Goal: Information Seeking & Learning: Learn about a topic

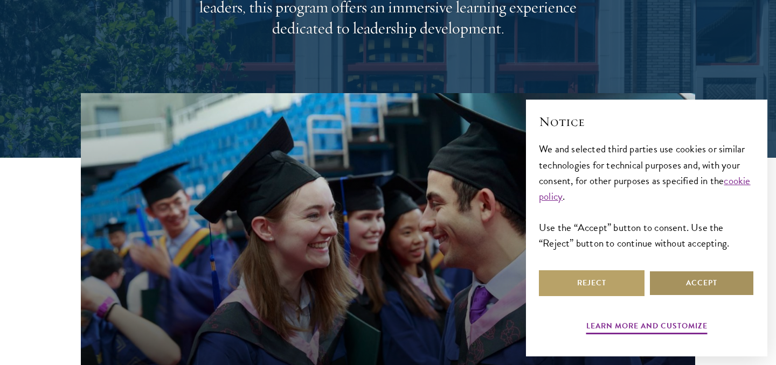
click at [686, 282] on button "Accept" at bounding box center [702, 284] width 106 height 26
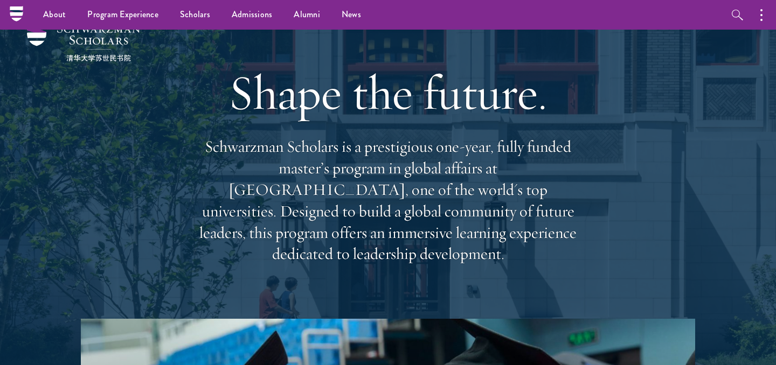
scroll to position [19, 0]
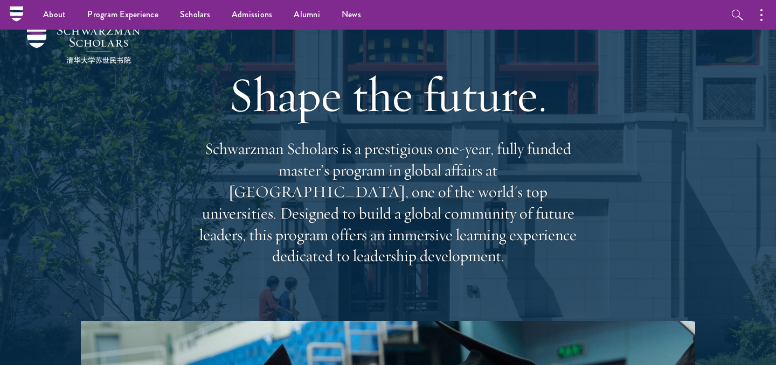
click at [380, 174] on p "Schwarzman Scholars is a prestigious one-year, fully funded master’s program in…" at bounding box center [388, 203] width 388 height 129
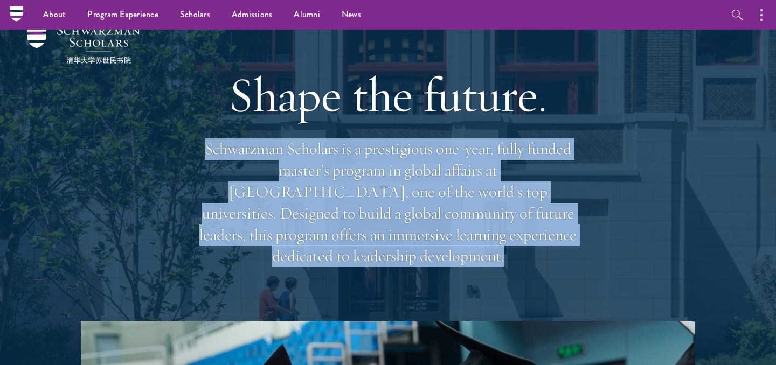
click at [380, 174] on p "Schwarzman Scholars is a prestigious one-year, fully funded master’s program in…" at bounding box center [388, 203] width 388 height 129
click at [370, 175] on p "Schwarzman Scholars is a prestigious one-year, fully funded master’s program in…" at bounding box center [388, 203] width 388 height 129
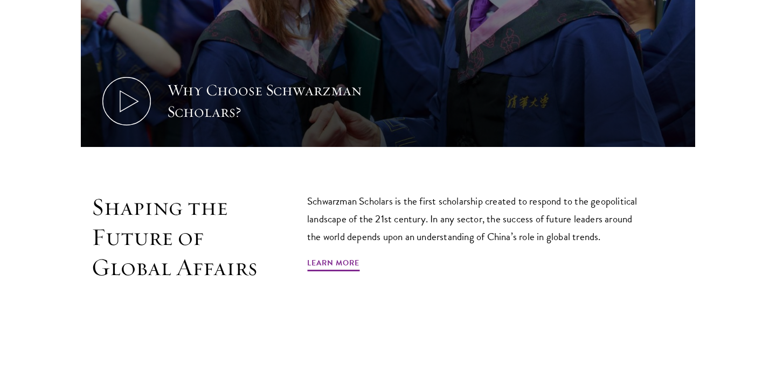
scroll to position [540, 0]
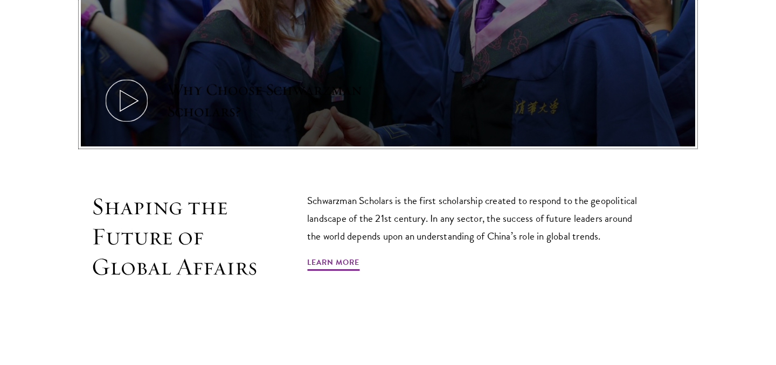
click at [139, 79] on icon at bounding box center [126, 101] width 49 height 49
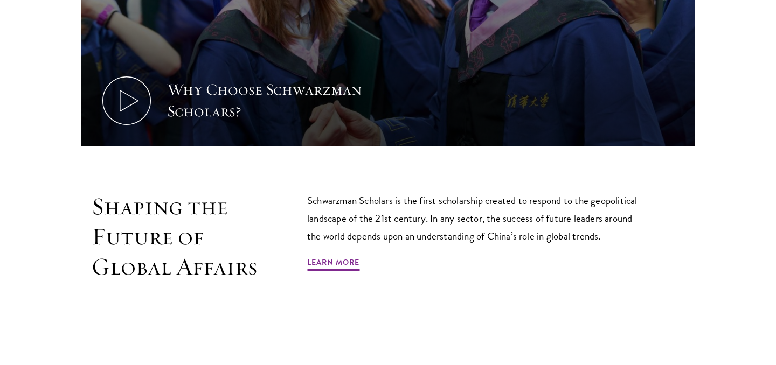
scroll to position [655, 0]
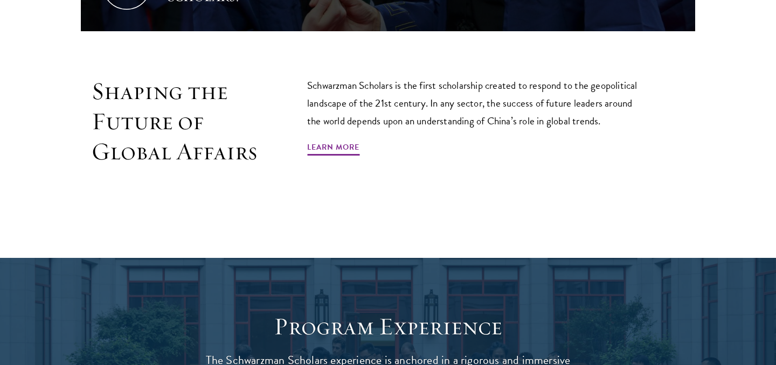
click at [484, 105] on p "Schwarzman Scholars is the first scholarship created to respond to the geopolit…" at bounding box center [477, 103] width 340 height 53
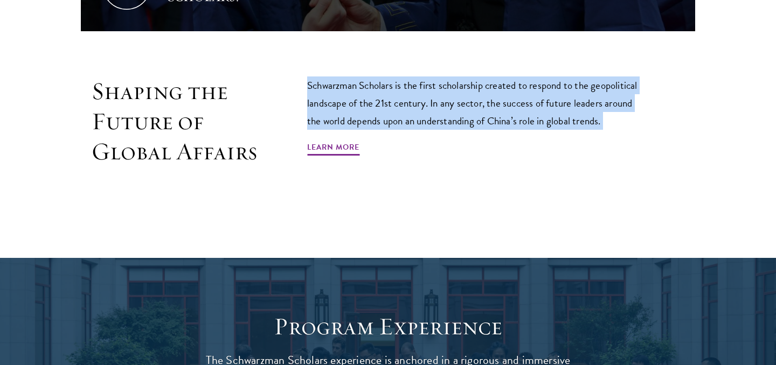
click at [484, 105] on p "Schwarzman Scholars is the first scholarship created to respond to the geopolit…" at bounding box center [477, 103] width 340 height 53
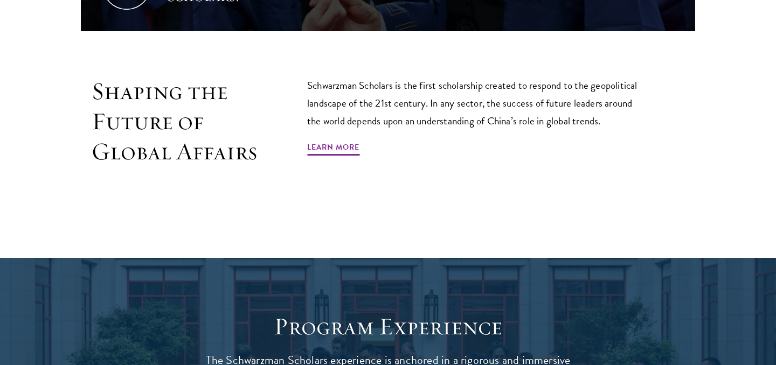
click at [465, 100] on p "Schwarzman Scholars is the first scholarship created to respond to the geopolit…" at bounding box center [477, 103] width 340 height 53
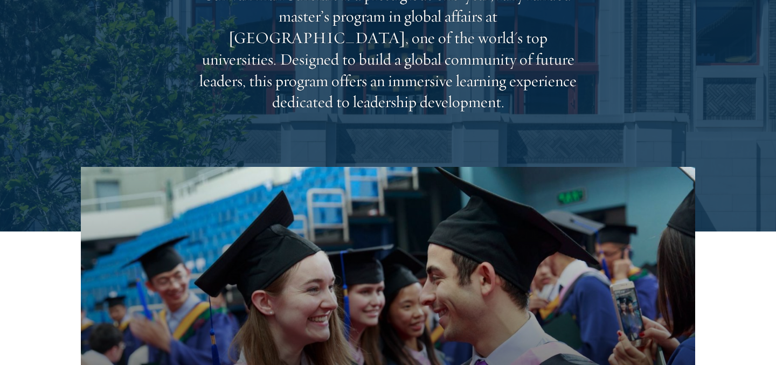
scroll to position [0, 0]
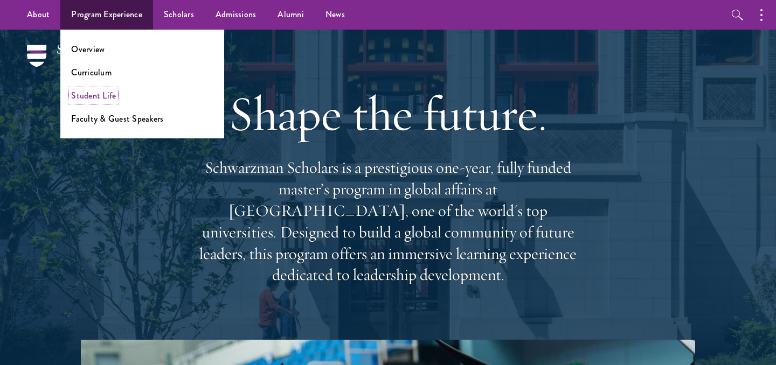
click at [102, 91] on link "Student Life" at bounding box center [93, 95] width 45 height 12
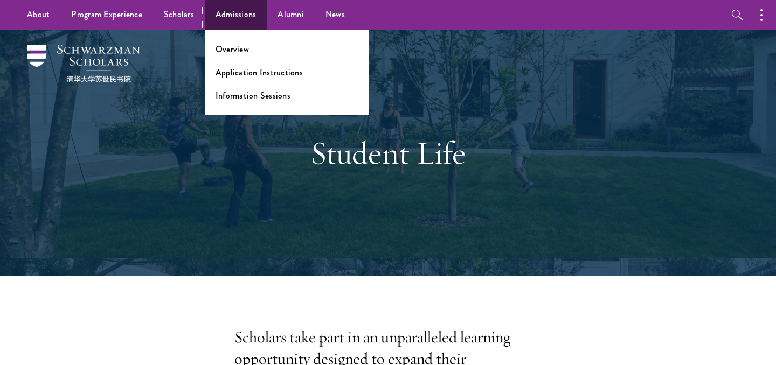
click at [238, 22] on link "Admissions" at bounding box center [236, 15] width 63 height 30
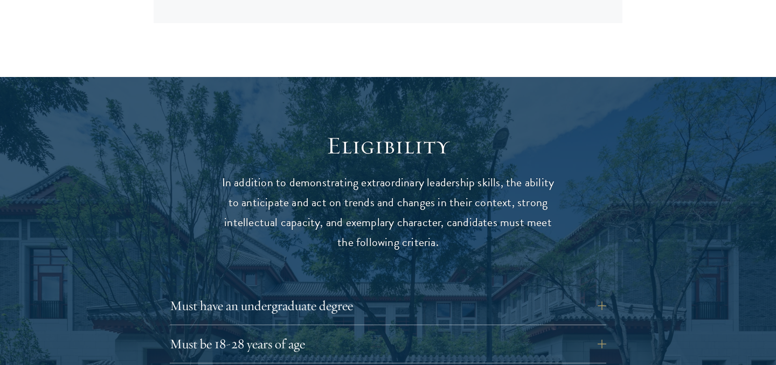
scroll to position [1379, 0]
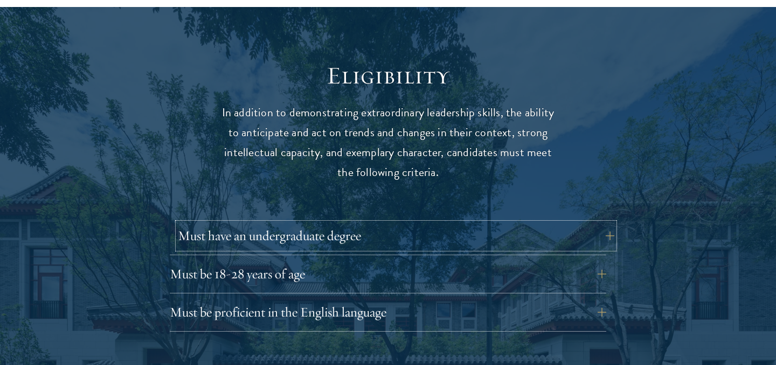
click at [321, 223] on button "Must have an undergraduate degree" at bounding box center [396, 236] width 437 height 26
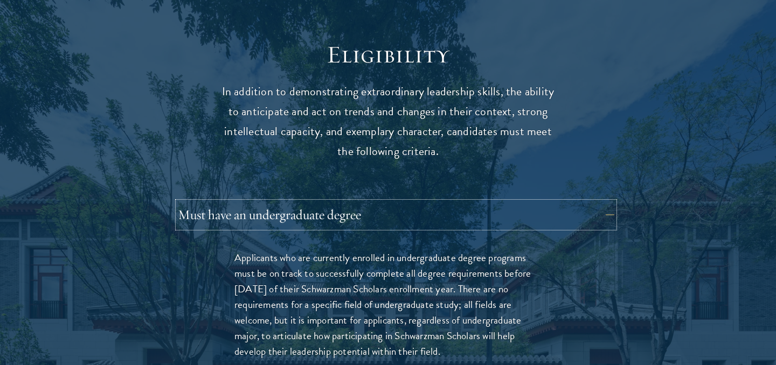
scroll to position [1403, 0]
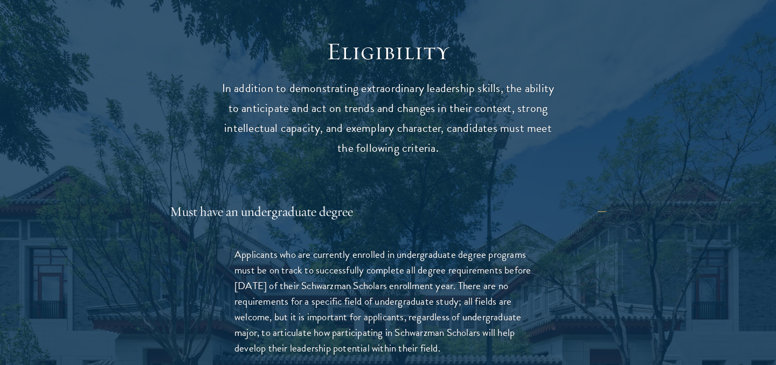
click at [348, 263] on p "Applicants who are currently enrolled in undergraduate degree programs must be …" at bounding box center [387, 301] width 307 height 109
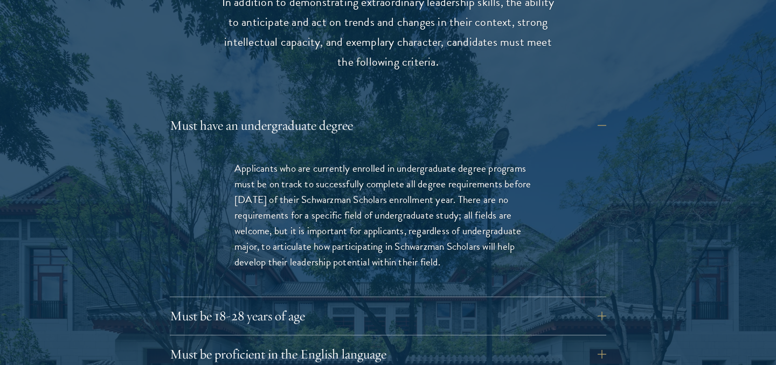
scroll to position [1497, 0]
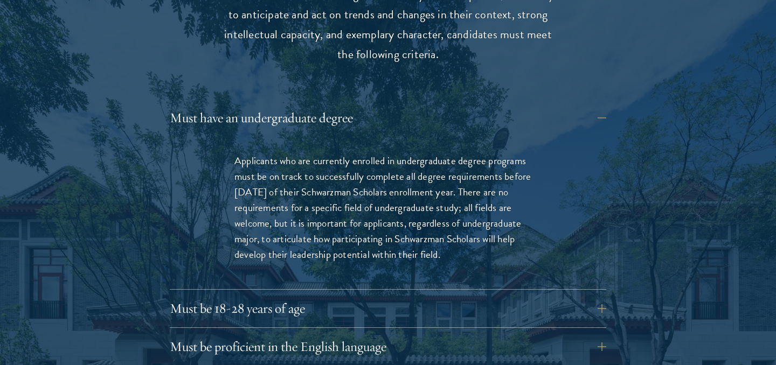
click at [374, 184] on p "Applicants who are currently enrolled in undergraduate degree programs must be …" at bounding box center [387, 207] width 307 height 109
click at [381, 188] on p "Applicants who are currently enrolled in undergraduate degree programs must be …" at bounding box center [387, 207] width 307 height 109
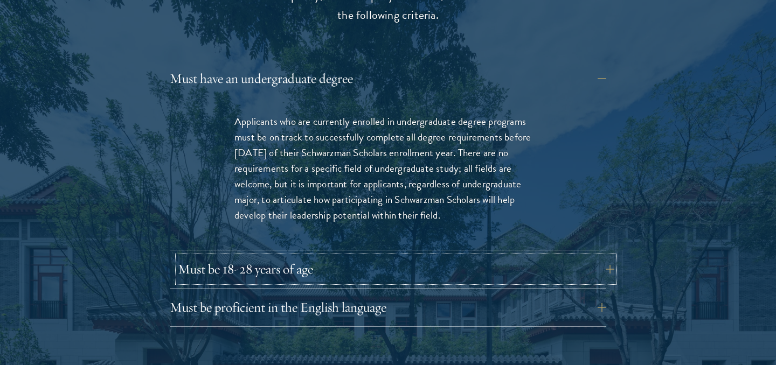
click at [319, 257] on button "Must be 18-28 years of age" at bounding box center [396, 270] width 437 height 26
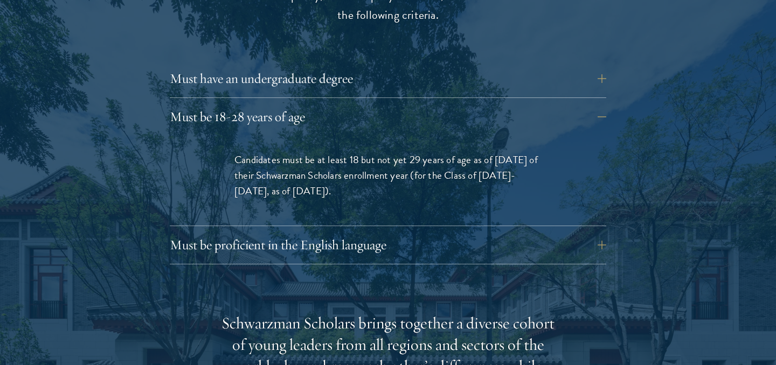
click at [326, 166] on p "Candidates must be at least 18 but not yet 29 years of age as of August 1 of th…" at bounding box center [387, 175] width 307 height 47
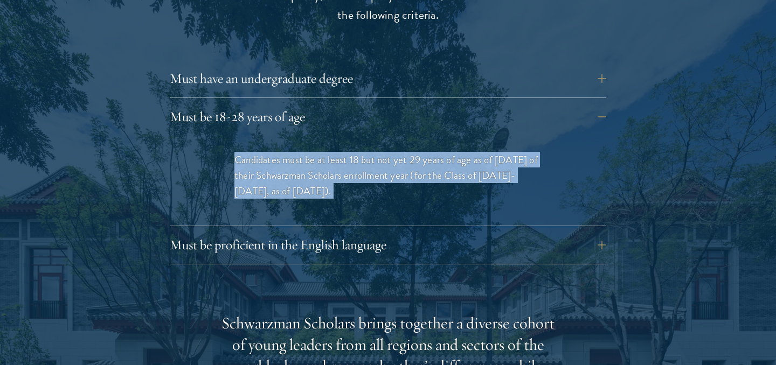
click at [326, 166] on p "Candidates must be at least 18 but not yet 29 years of age as of August 1 of th…" at bounding box center [387, 175] width 307 height 47
click at [326, 155] on span "Candidates must be at least 18 but not yet 29 years of age as of August 1 of th…" at bounding box center [385, 175] width 303 height 47
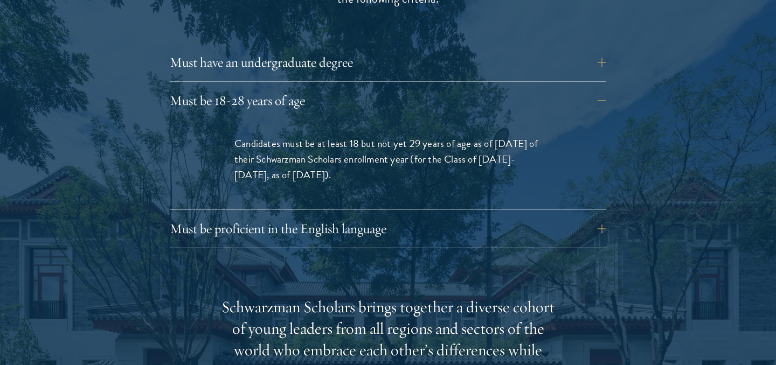
scroll to position [1562, 0]
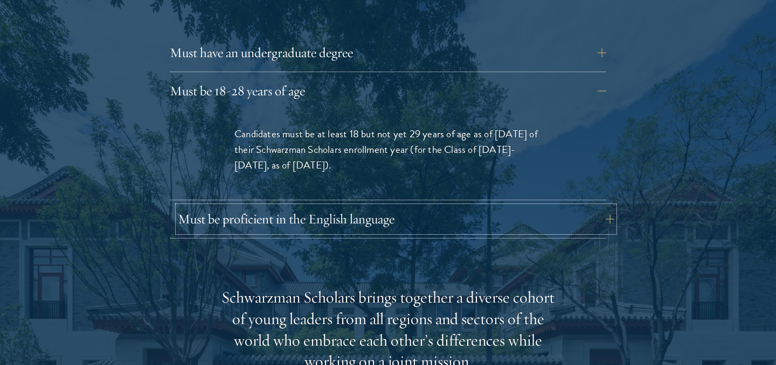
click at [319, 206] on button "Must be proficient in the English language" at bounding box center [396, 219] width 437 height 26
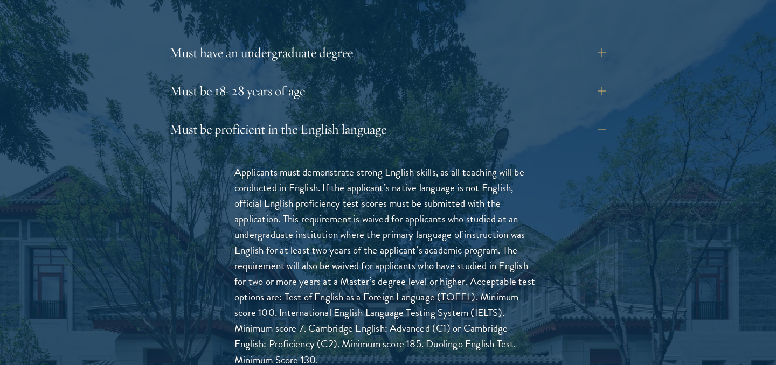
click at [343, 188] on p "Applicants must demonstrate strong English skills, as all teaching will be cond…" at bounding box center [387, 266] width 307 height 204
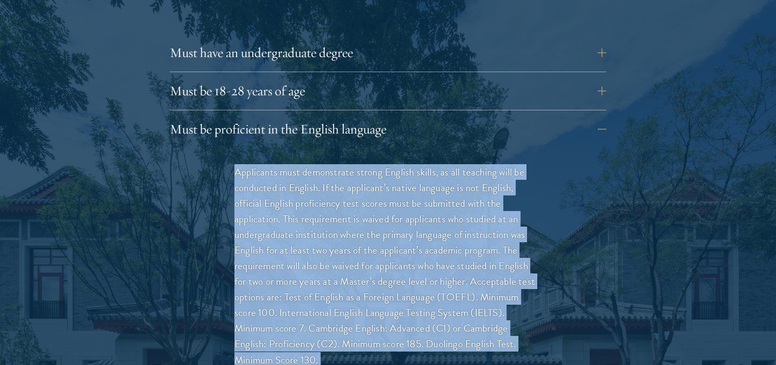
click at [343, 188] on p "Applicants must demonstrate strong English skills, as all teaching will be cond…" at bounding box center [387, 266] width 307 height 204
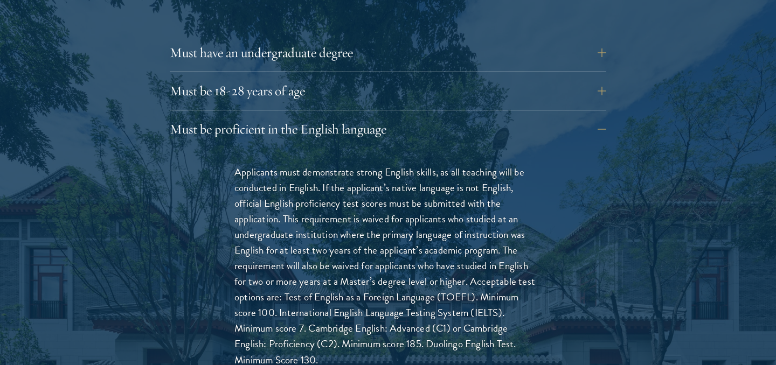
click at [354, 193] on p "Applicants must demonstrate strong English skills, as all teaching will be cond…" at bounding box center [387, 266] width 307 height 204
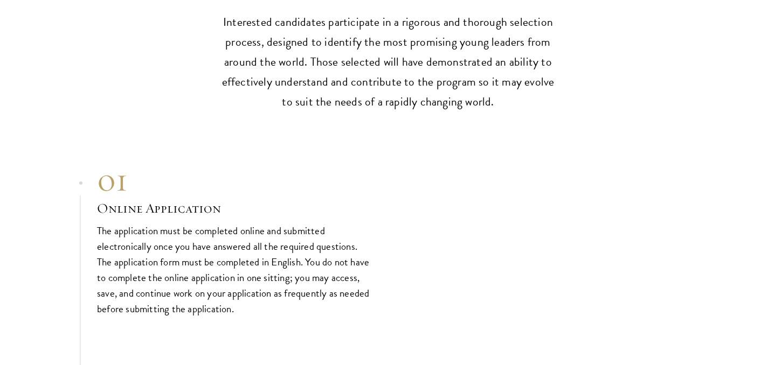
scroll to position [3617, 0]
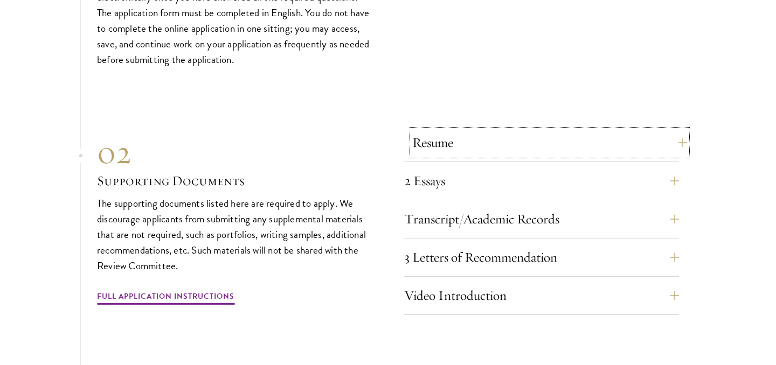
click at [516, 130] on button "Resume" at bounding box center [549, 143] width 275 height 26
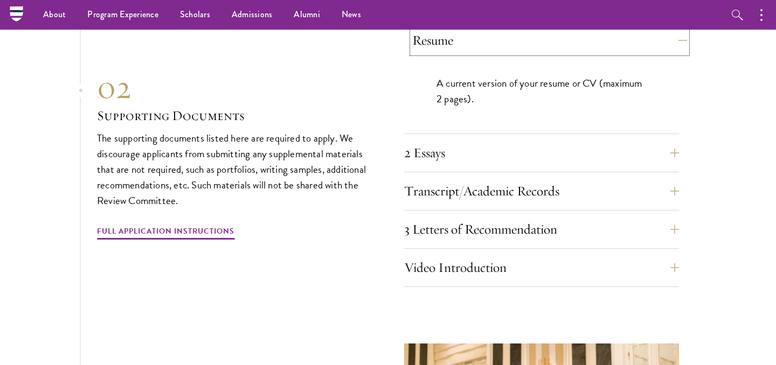
scroll to position [3328, 0]
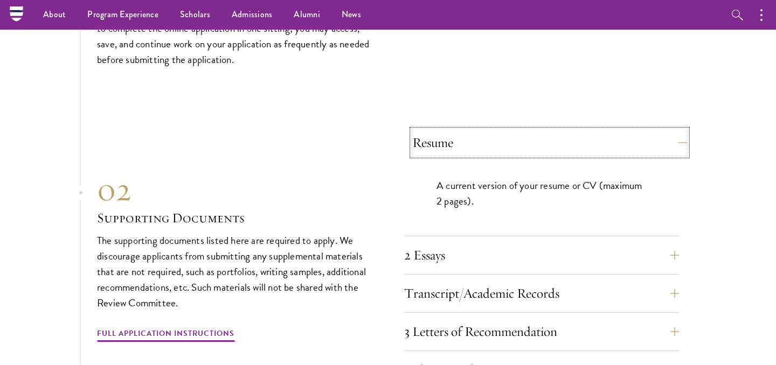
click at [516, 130] on button "Resume" at bounding box center [549, 143] width 275 height 26
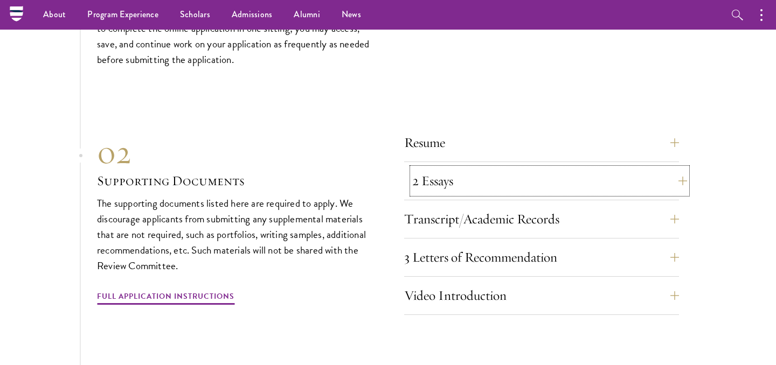
click at [498, 168] on button "2 Essays" at bounding box center [549, 181] width 275 height 26
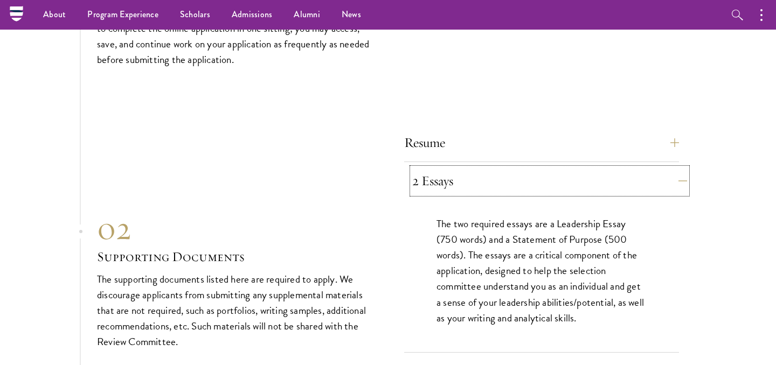
click at [498, 168] on button "2 Essays" at bounding box center [549, 181] width 275 height 26
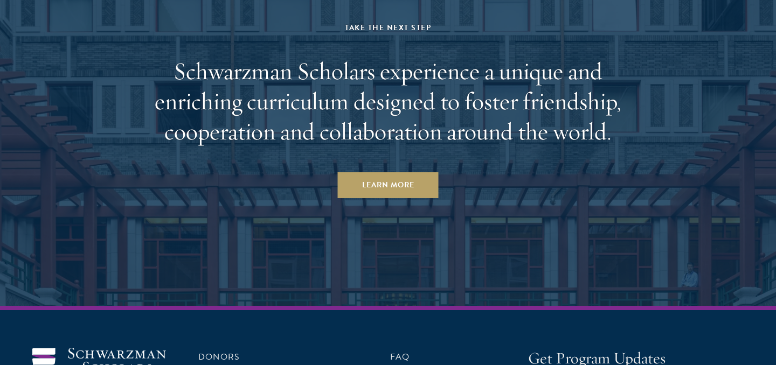
scroll to position [5222, 0]
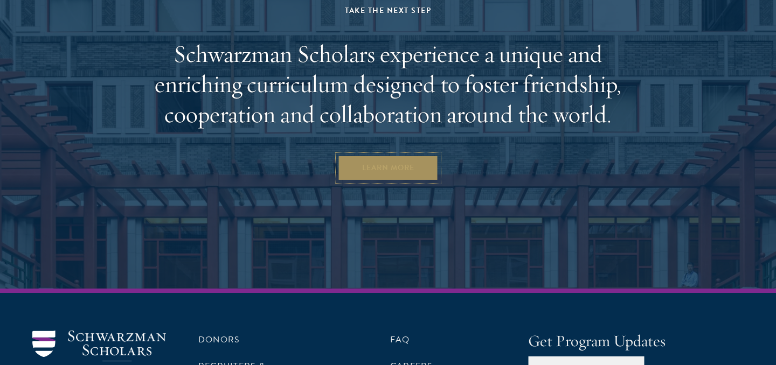
click at [372, 155] on link "Learn More" at bounding box center [388, 168] width 101 height 26
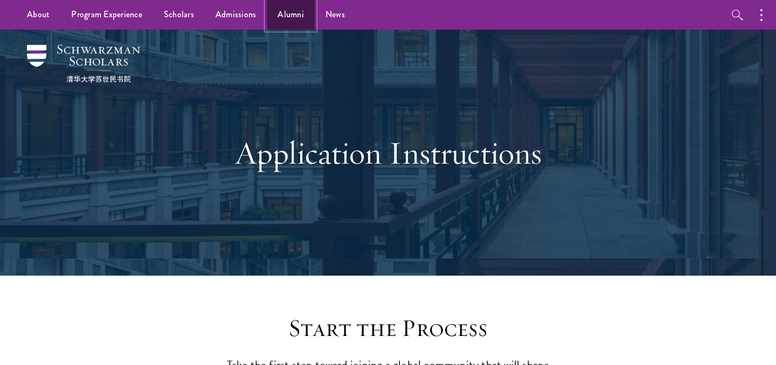
click at [293, 21] on link "Alumni" at bounding box center [291, 15] width 48 height 30
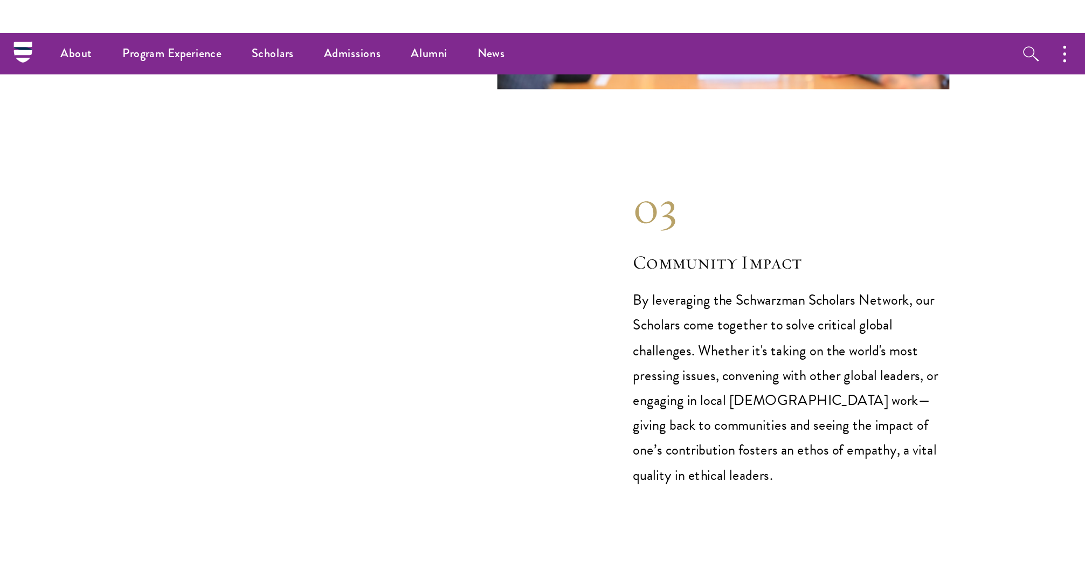
scroll to position [1619, 0]
